Goal: Navigation & Orientation: Find specific page/section

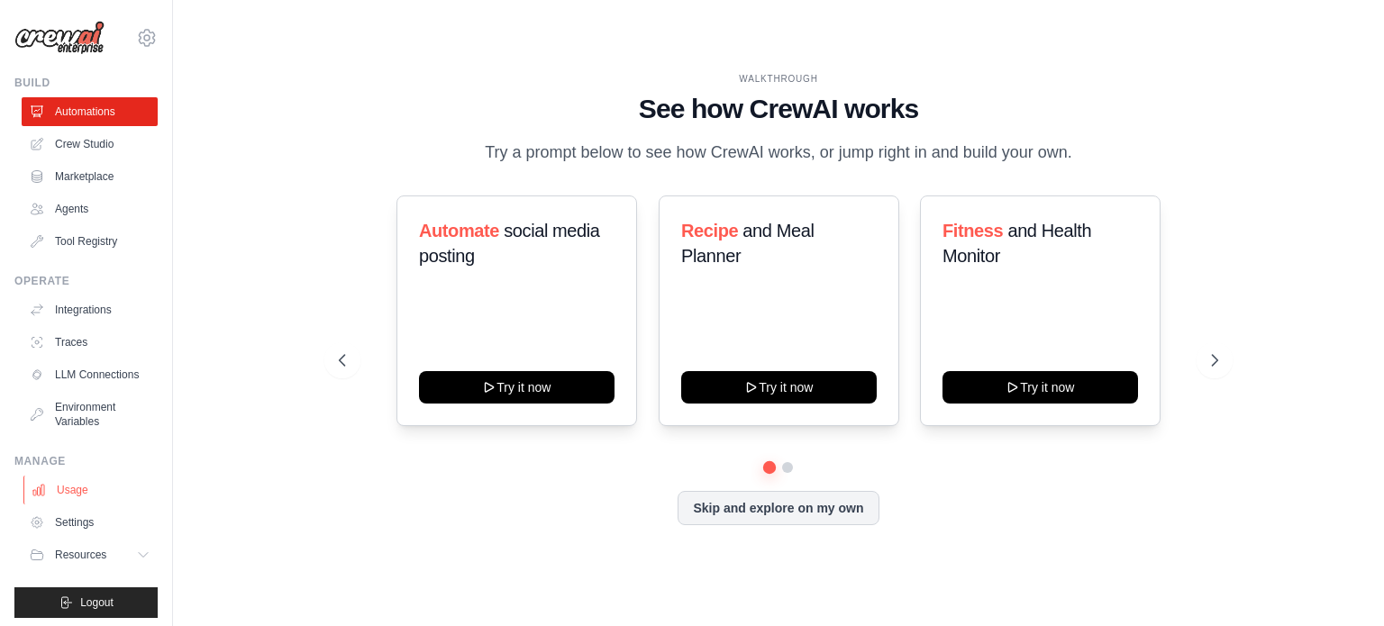
click at [79, 505] on link "Usage" at bounding box center [91, 490] width 136 height 29
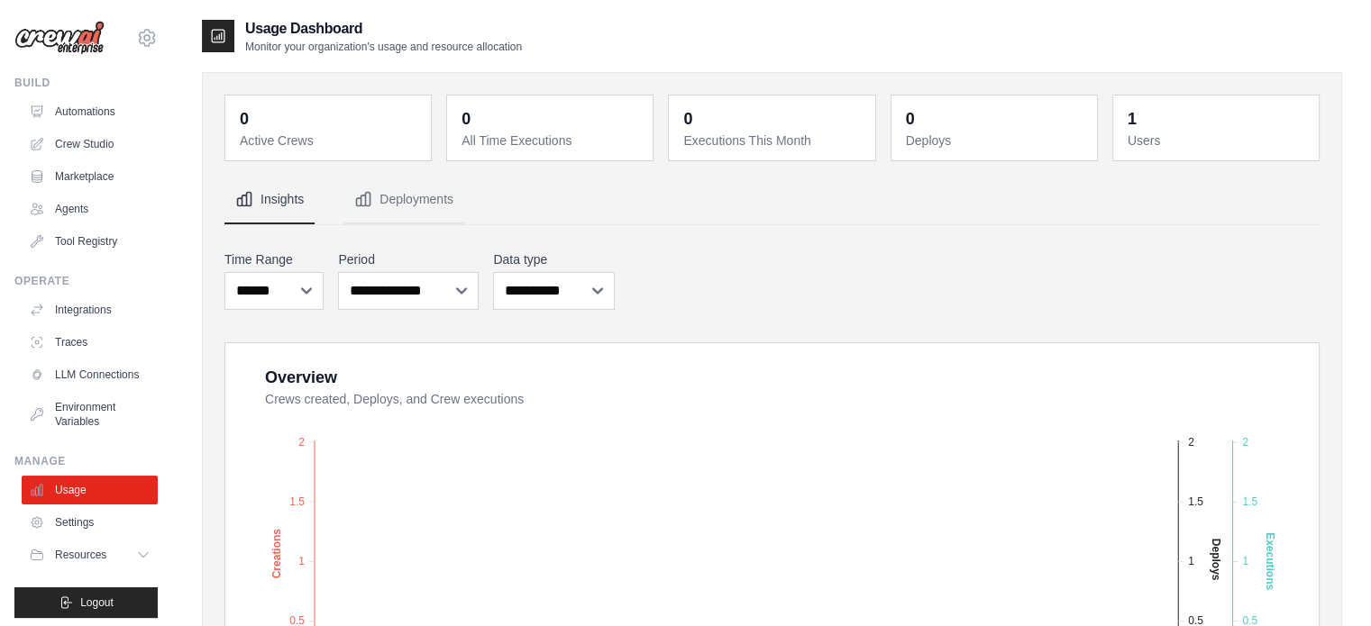
scroll to position [20, 0]
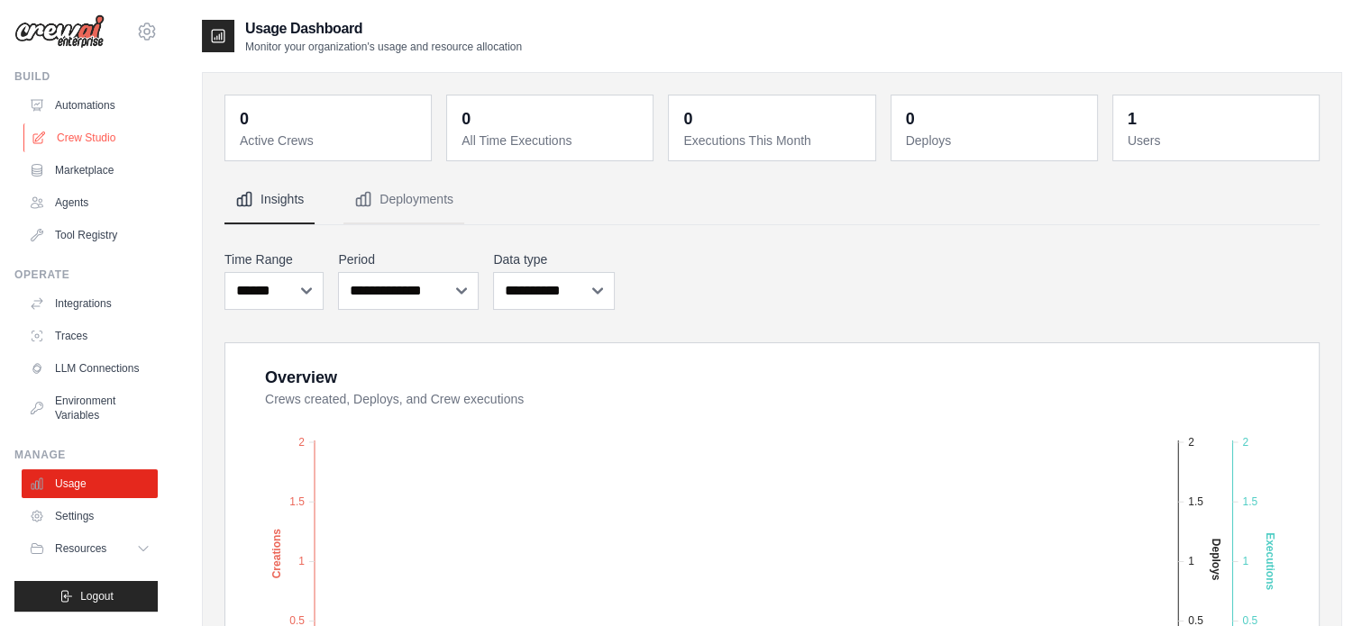
click at [104, 123] on link "Crew Studio" at bounding box center [91, 137] width 136 height 29
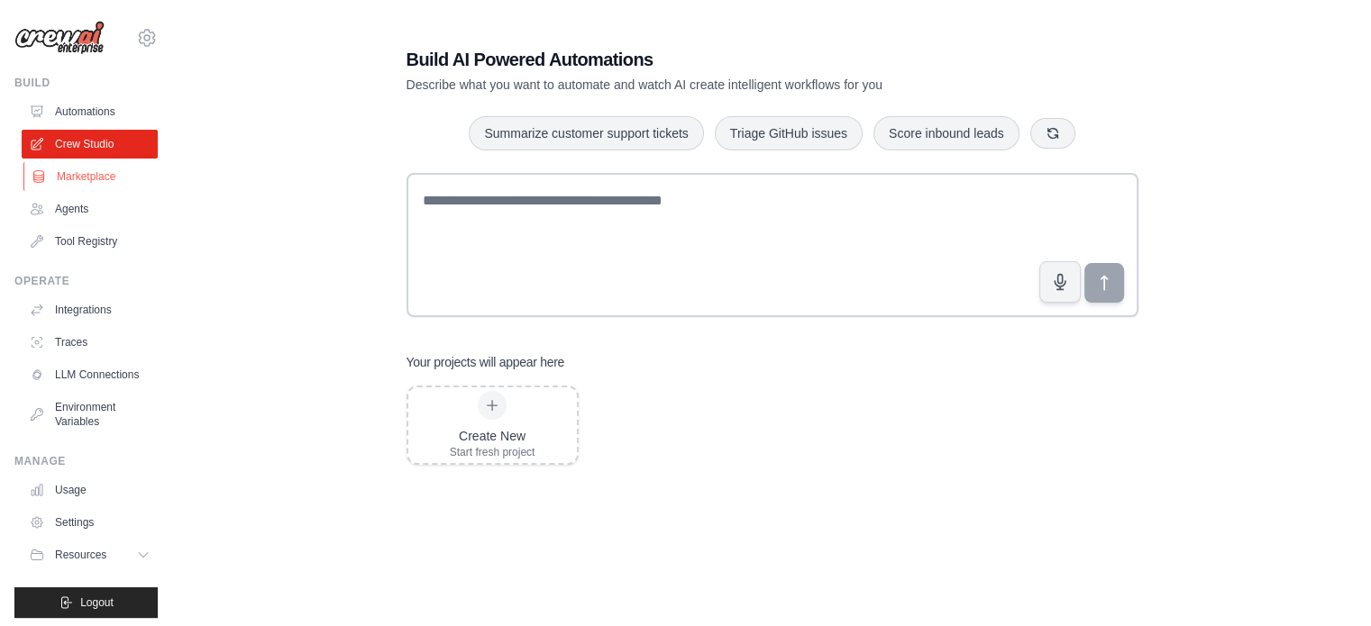
click at [74, 175] on link "Marketplace" at bounding box center [91, 176] width 136 height 29
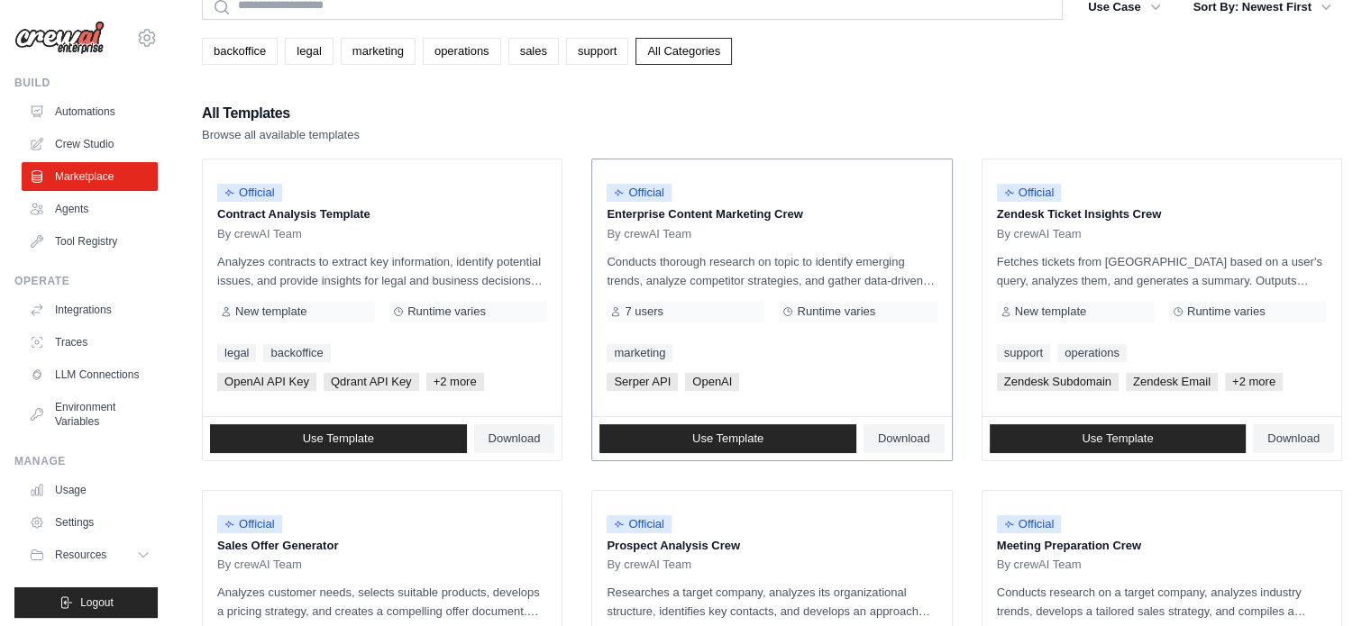
scroll to position [81, 0]
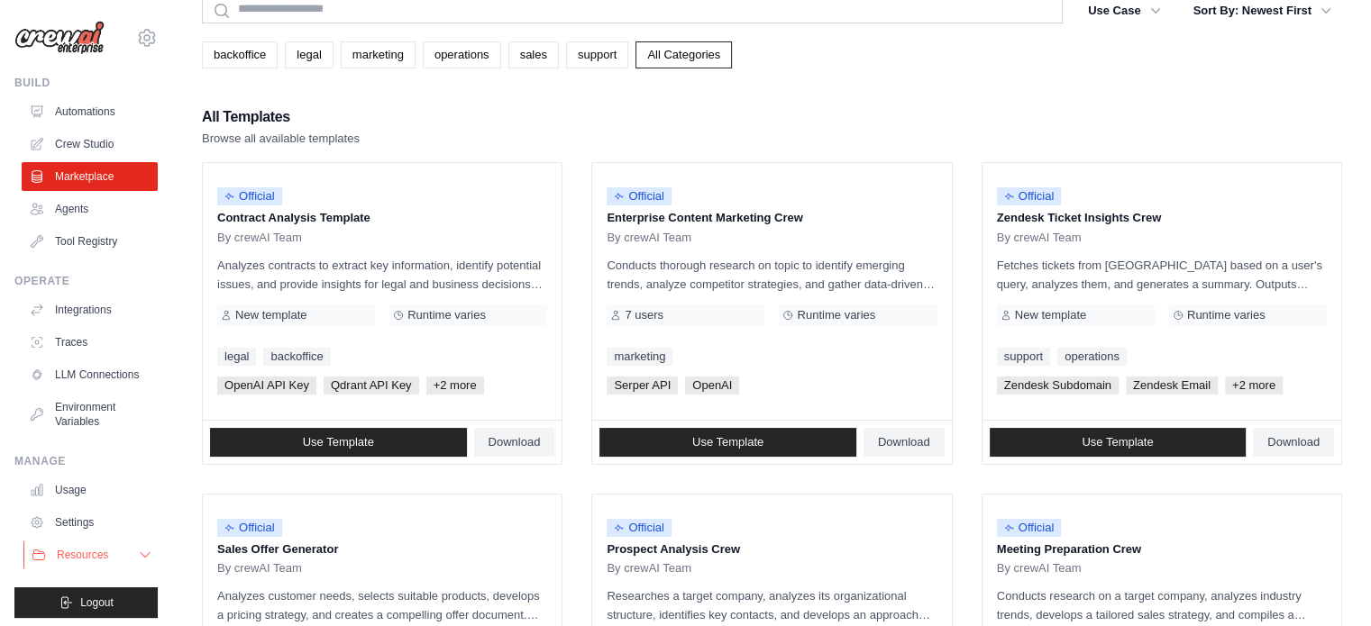
click at [131, 570] on button "Resources" at bounding box center [91, 555] width 136 height 29
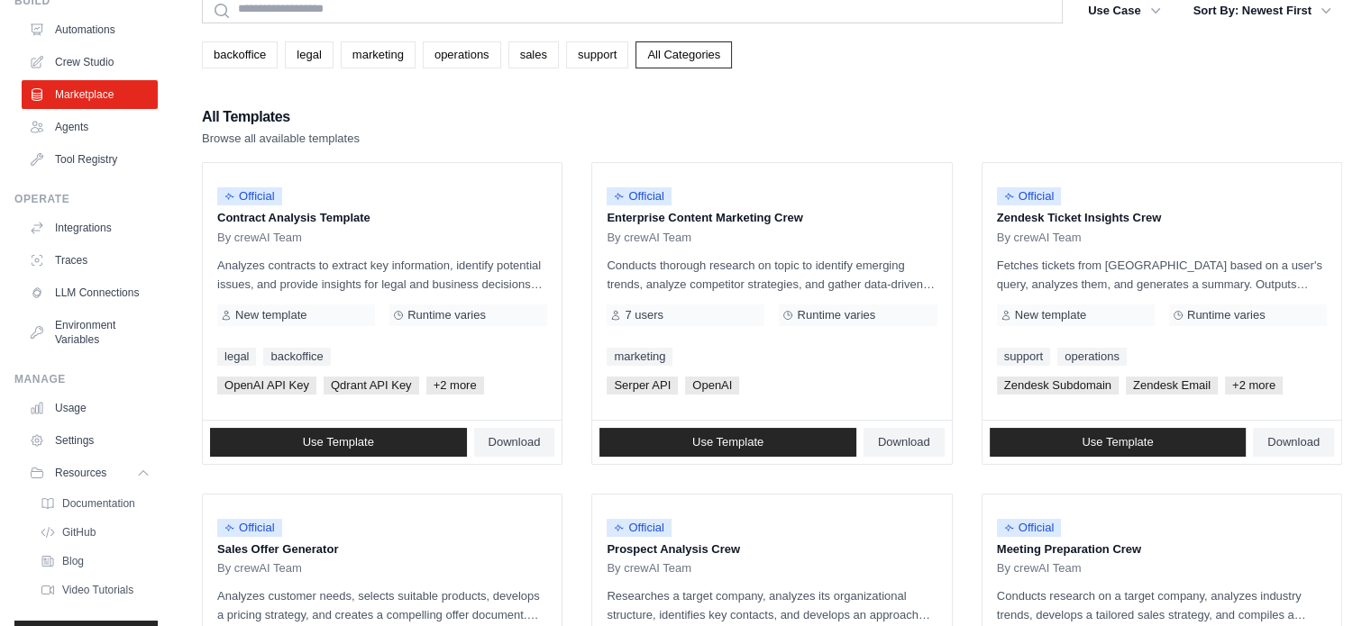
scroll to position [135, 0]
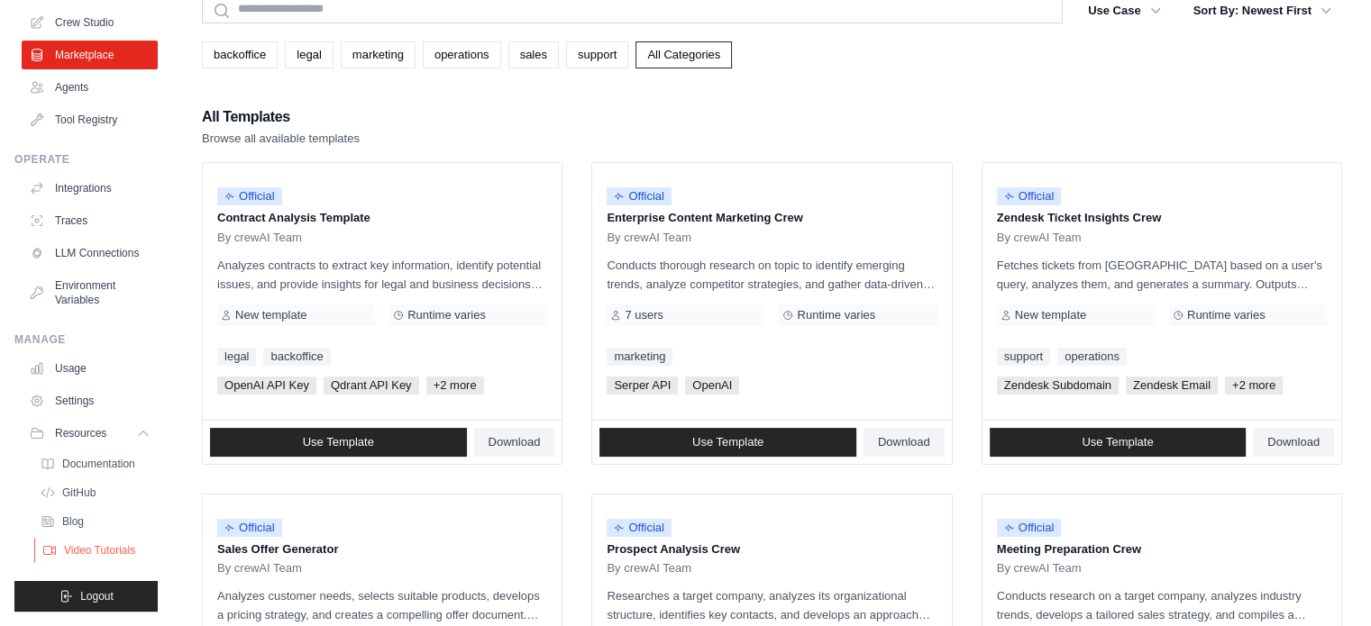
click at [105, 549] on span "Video Tutorials" at bounding box center [99, 550] width 71 height 14
